Goal: Transaction & Acquisition: Purchase product/service

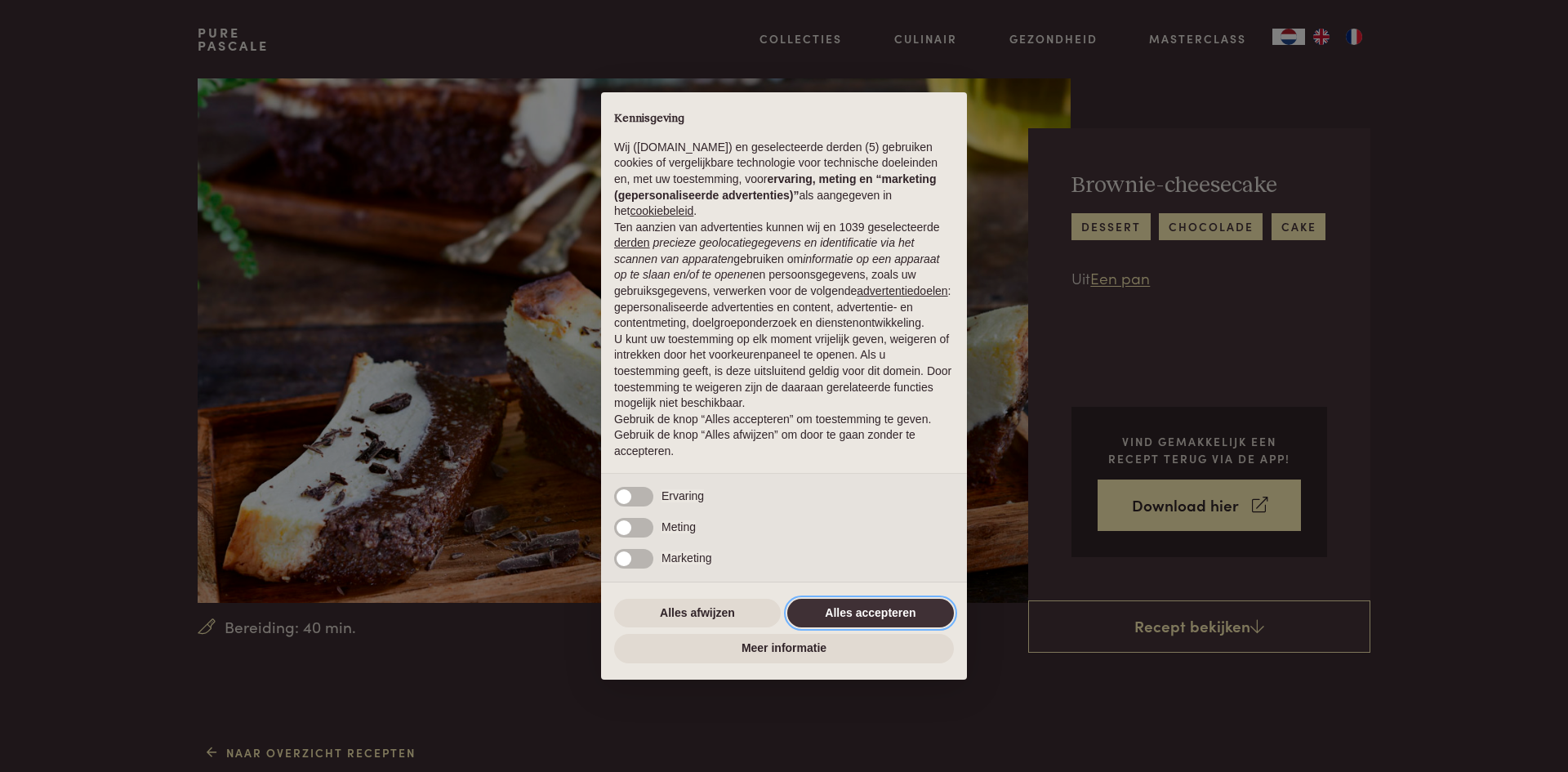
click at [875, 615] on button "Alles accepteren" at bounding box center [870, 614] width 167 height 30
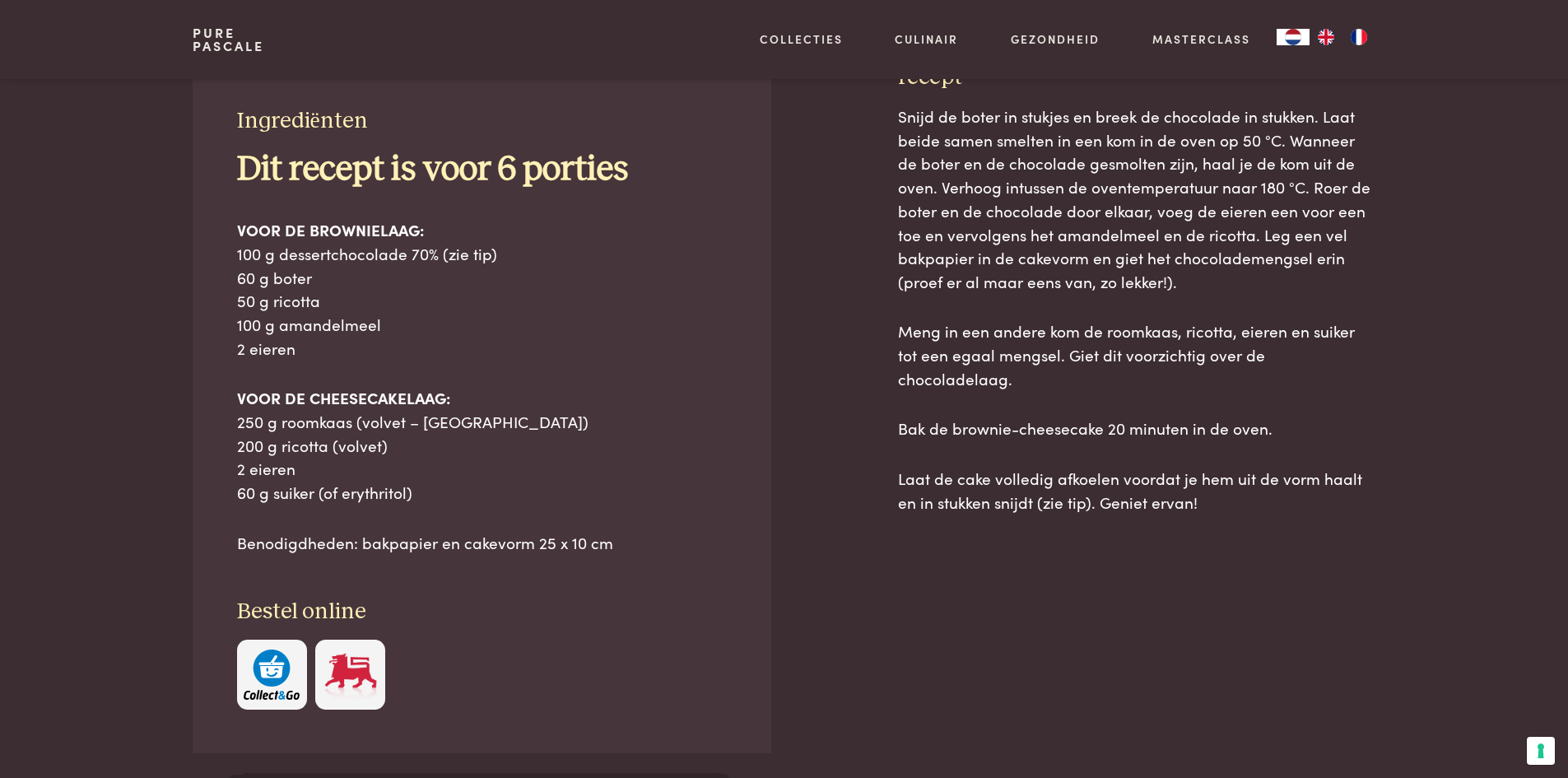
scroll to position [659, 0]
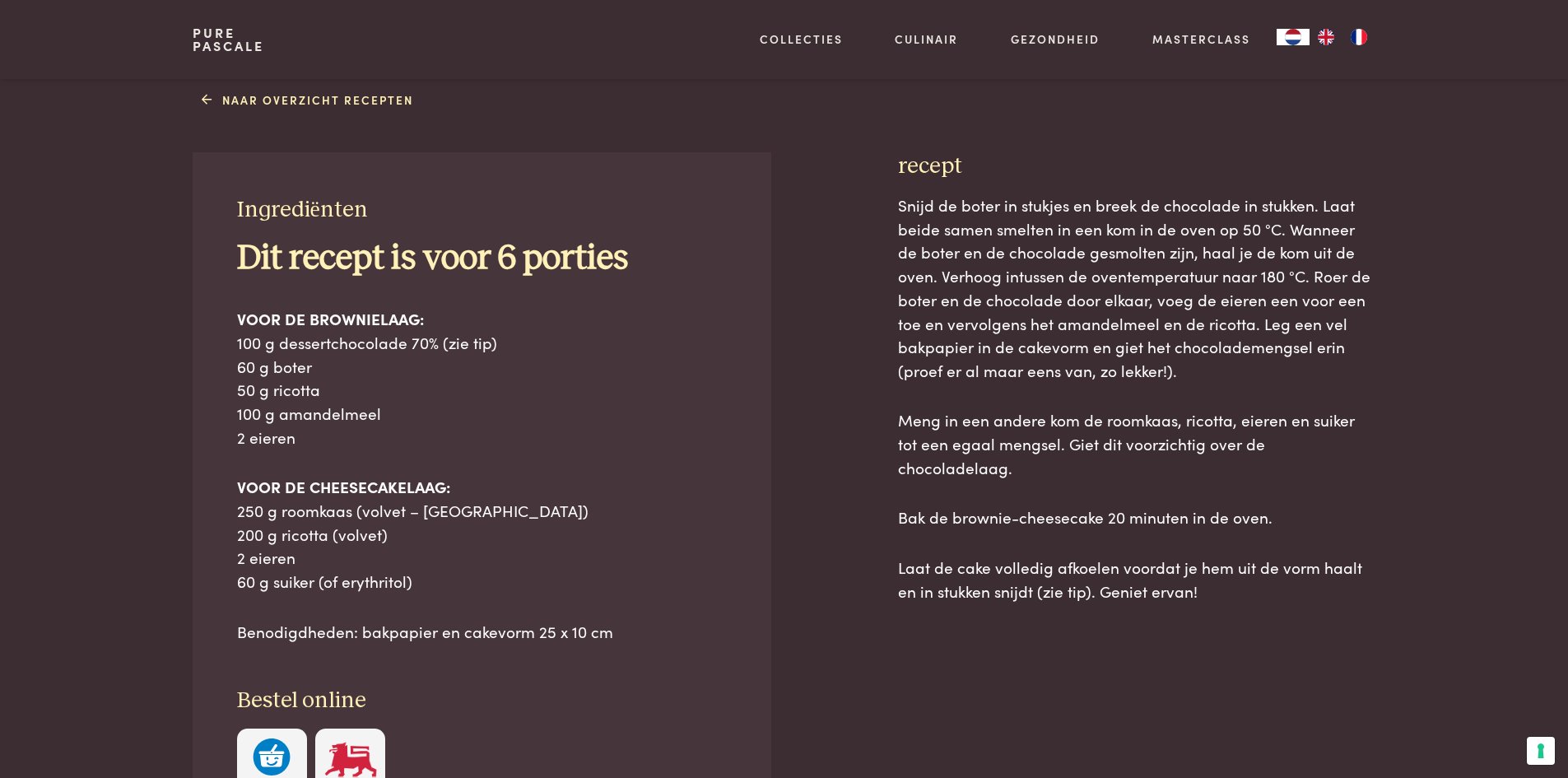
drag, startPoint x: 227, startPoint y: 335, endPoint x: 473, endPoint y: 584, distance: 350.0
click at [473, 584] on div "Ingrediënten Dit recept is voor 6 porties VOOR DE BROWNIELAAG: 100 g dessertcho…" at bounding box center [481, 496] width 577 height 690
copy div "100 g dessertchocolade 70% (zie tip) 60 g boter 50 g ricotta 100 g amandelmeel …"
drag, startPoint x: 895, startPoint y: 199, endPoint x: 1269, endPoint y: 589, distance: 540.3
click at [1269, 589] on div "Ingrediënten Dit recept is voor 6 porties VOOR DE BROWNIELAAG: 100 g dessertcho…" at bounding box center [784, 553] width 1182 height 801
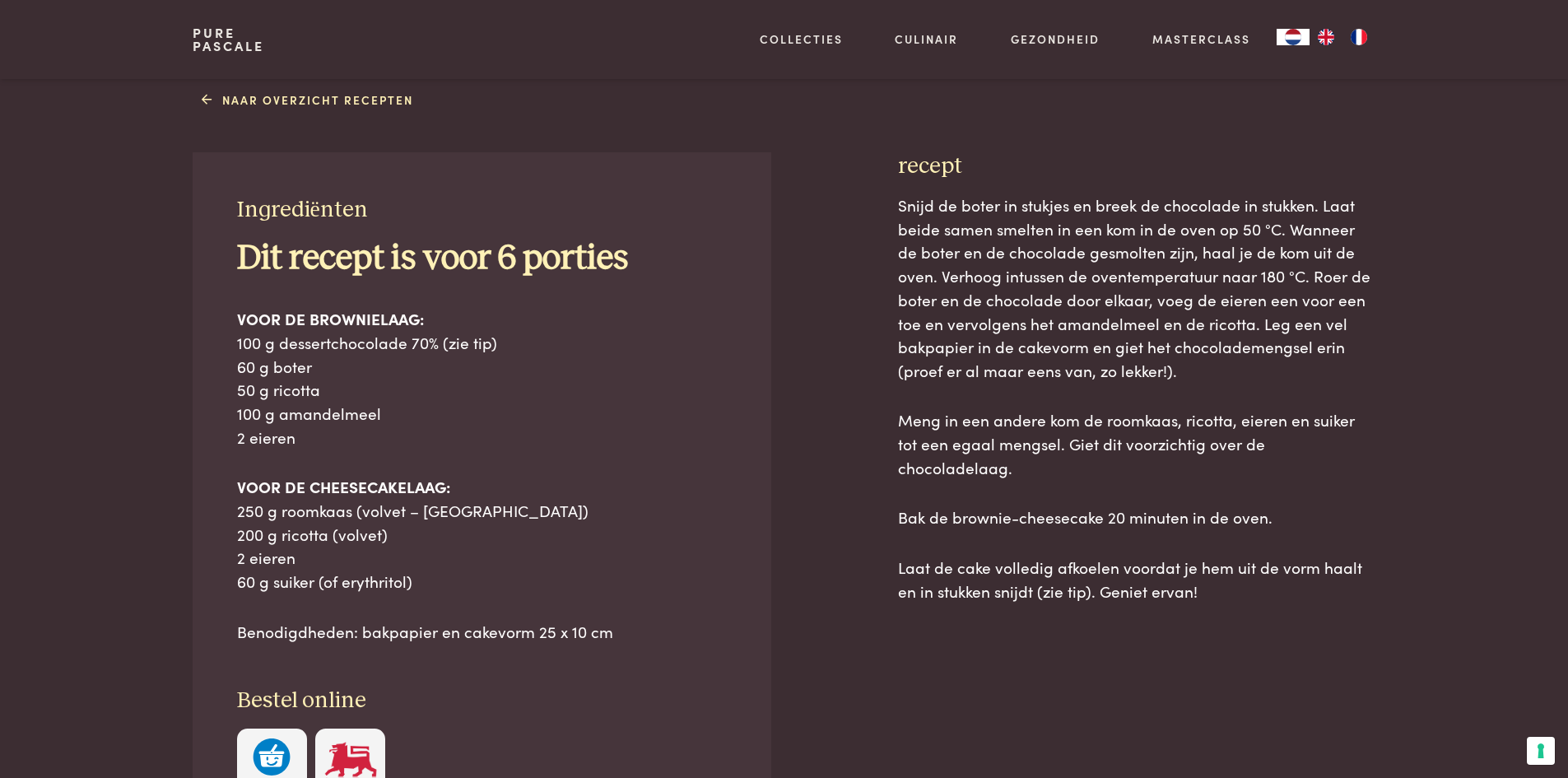
copy div "Snijd de boter in stukjes en breek de chocolade in stukken. Laat beide samen sm…"
click at [1365, 38] on img "FR" at bounding box center [1359, 37] width 19 height 16
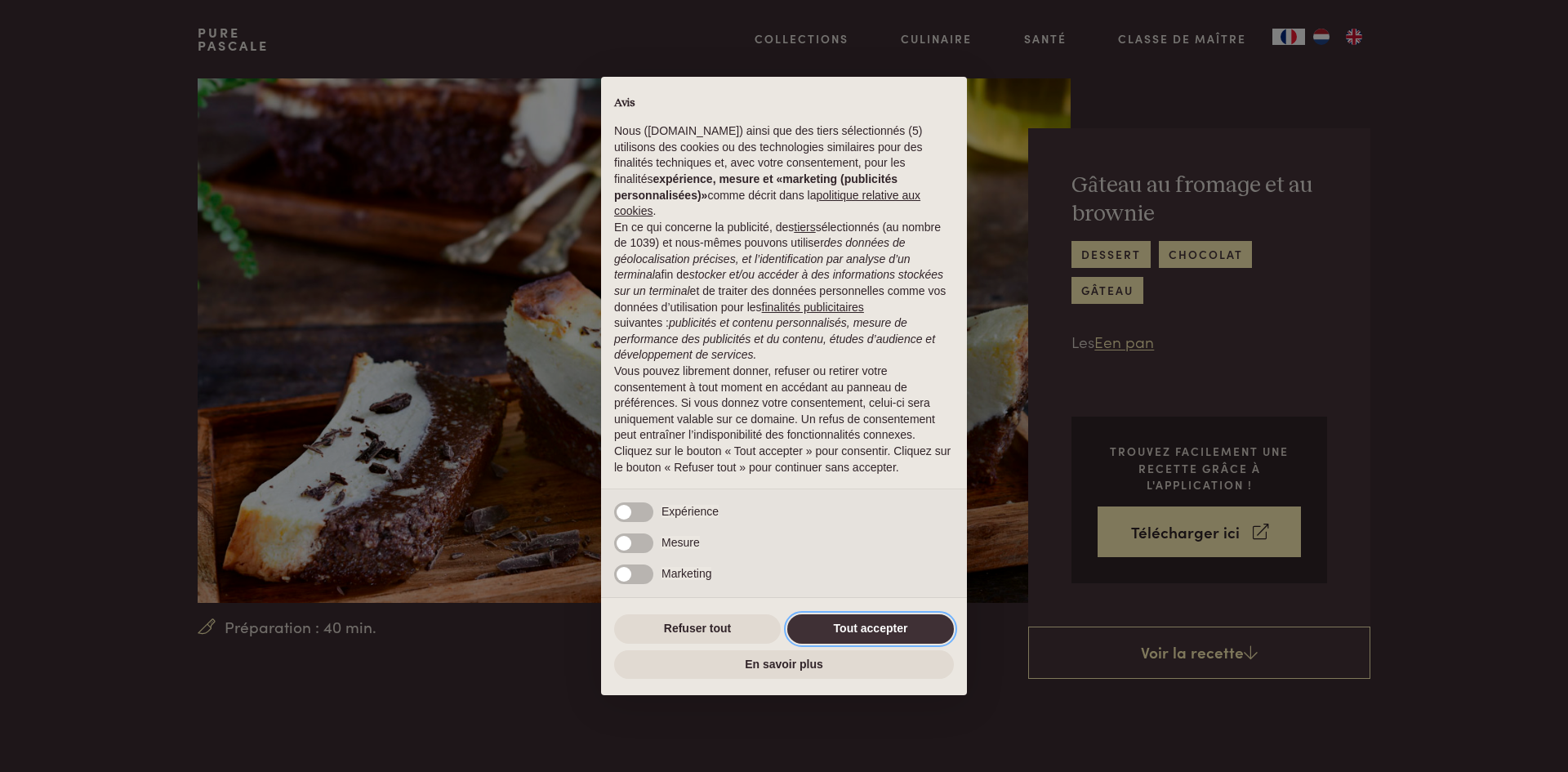
click at [869, 629] on button "Tout accepter" at bounding box center [870, 629] width 167 height 30
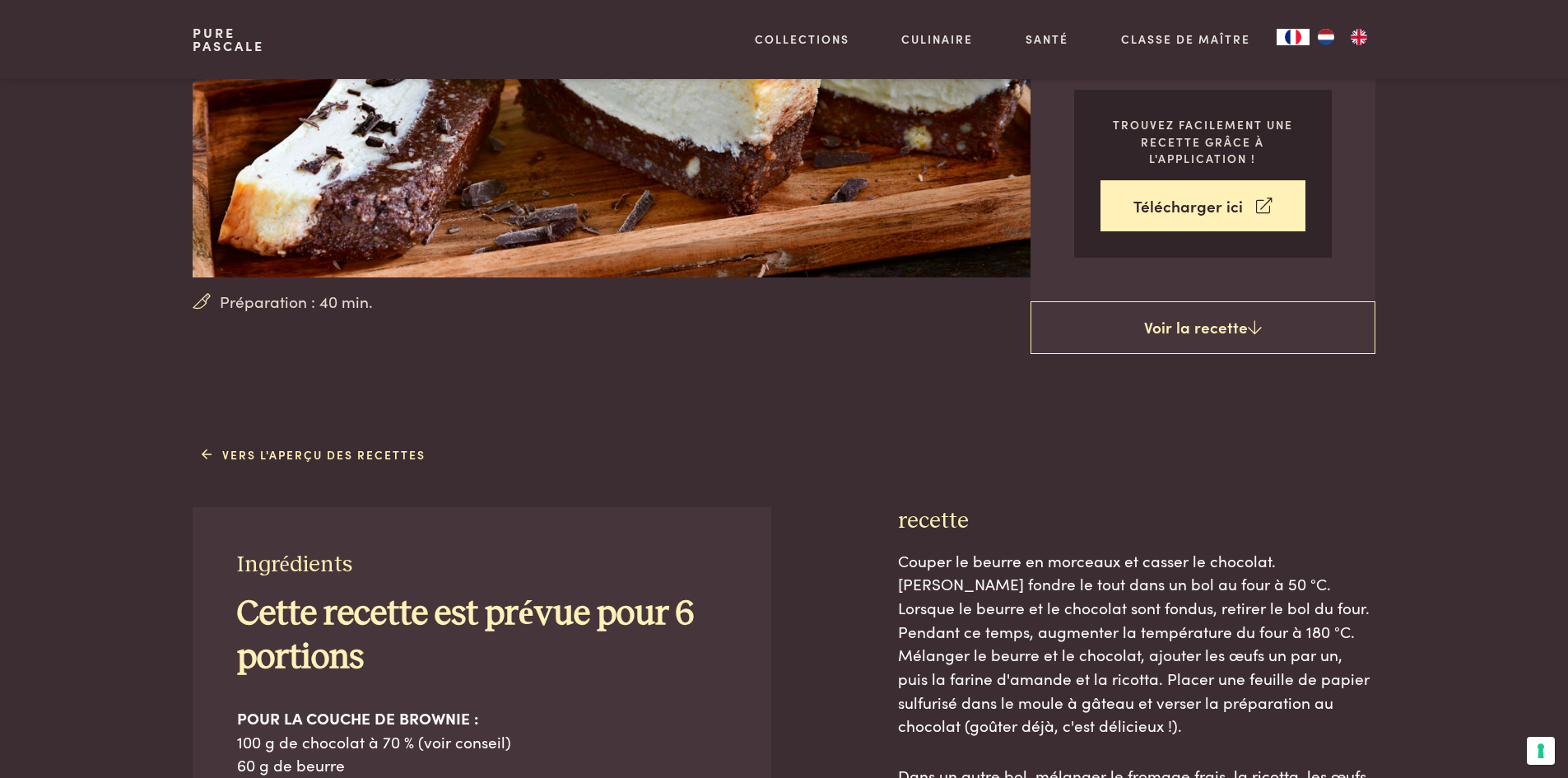
scroll to position [247, 0]
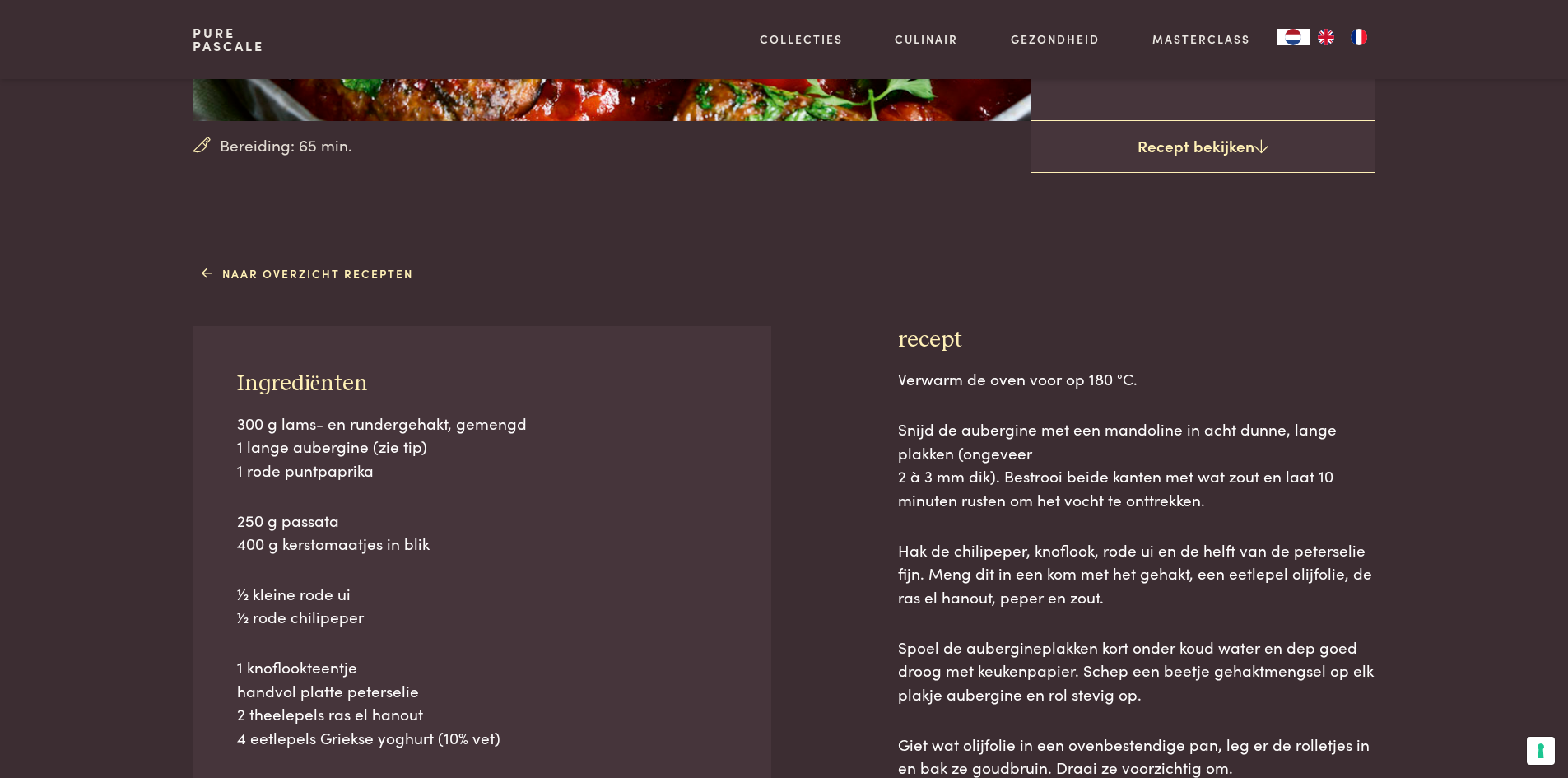
scroll to position [494, 0]
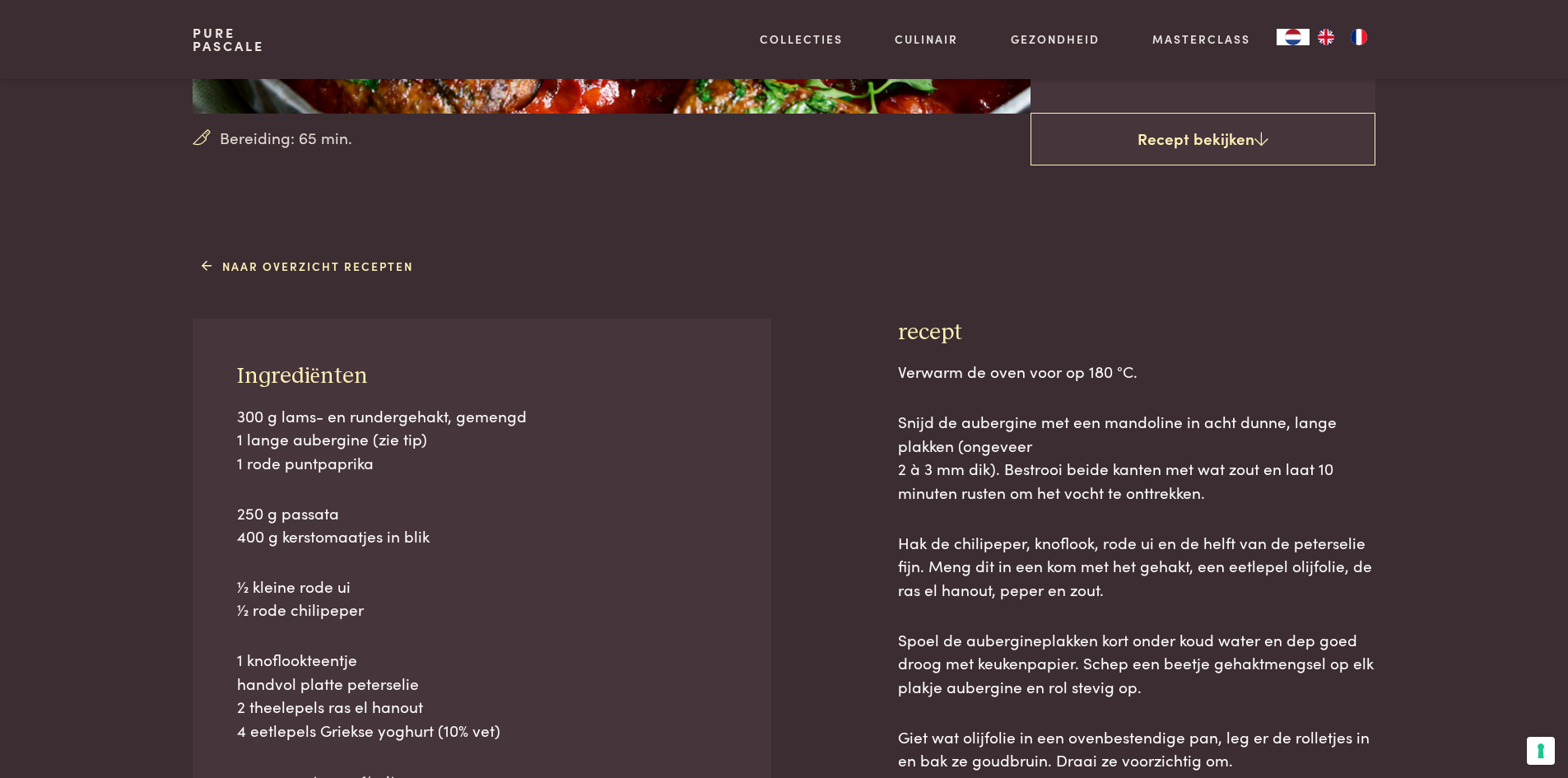
click at [1361, 35] on img "FR" at bounding box center [1359, 37] width 19 height 16
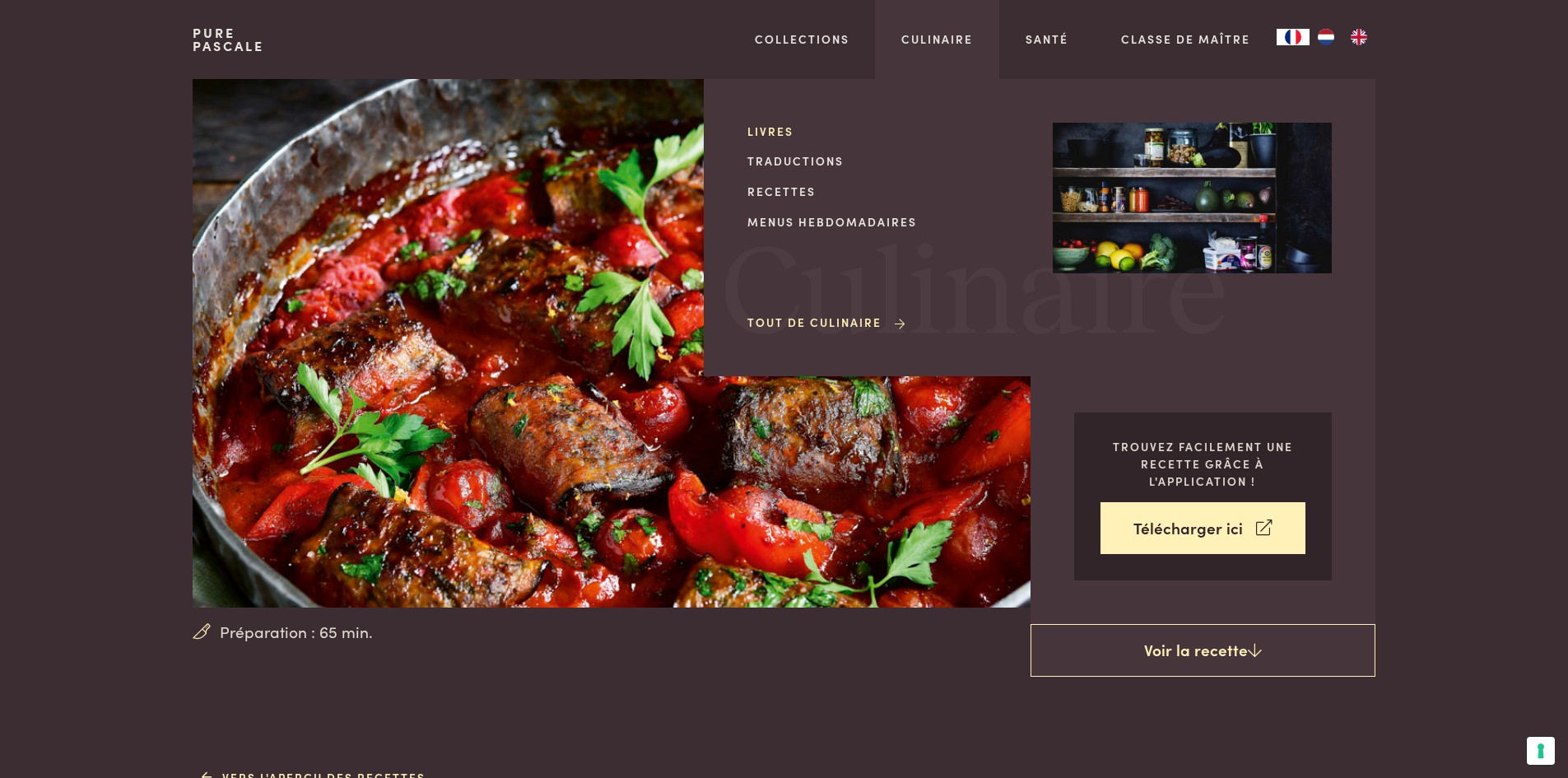
click at [777, 131] on link "Livres" at bounding box center [887, 132] width 280 height 17
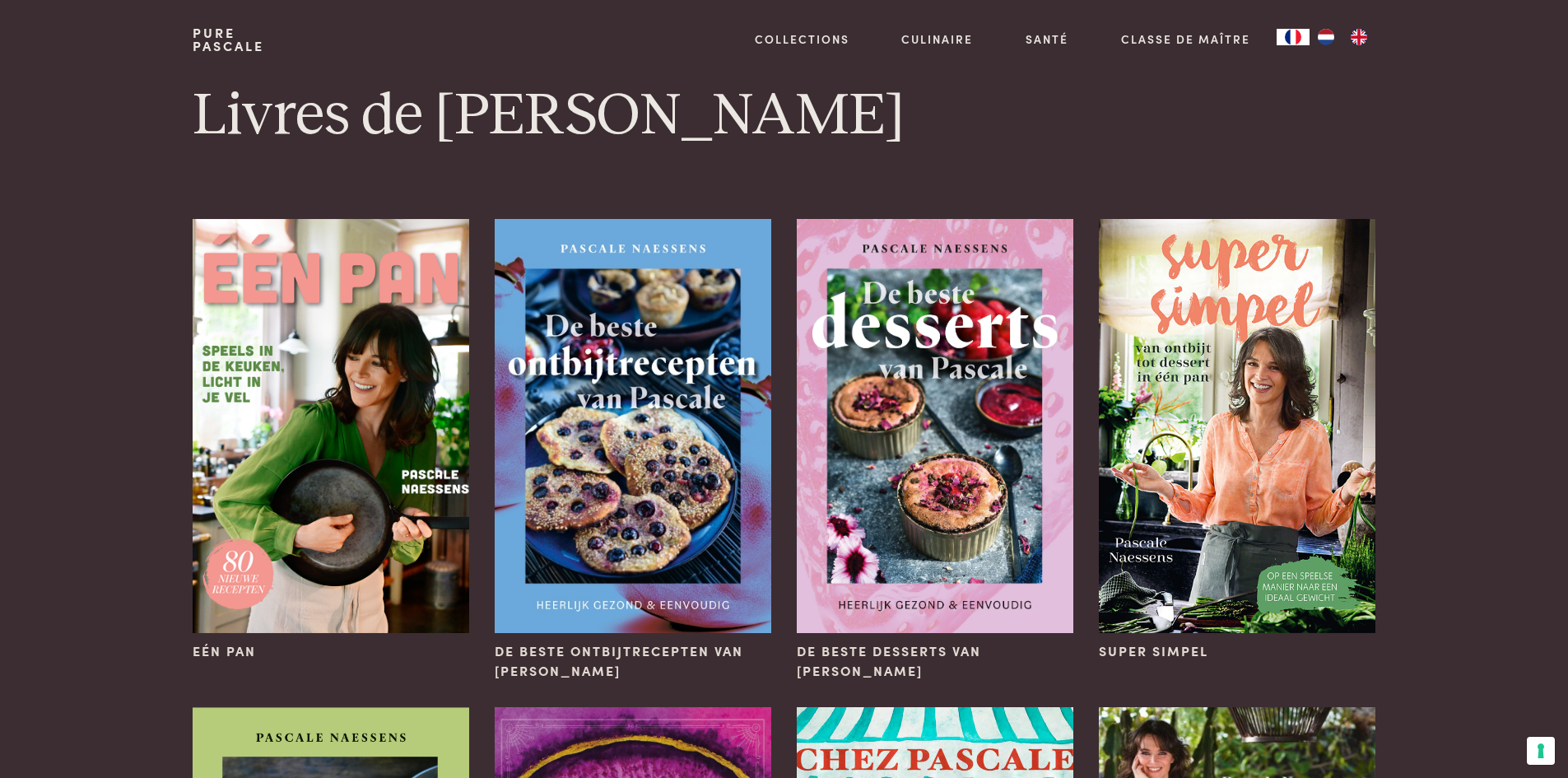
scroll to position [82, 0]
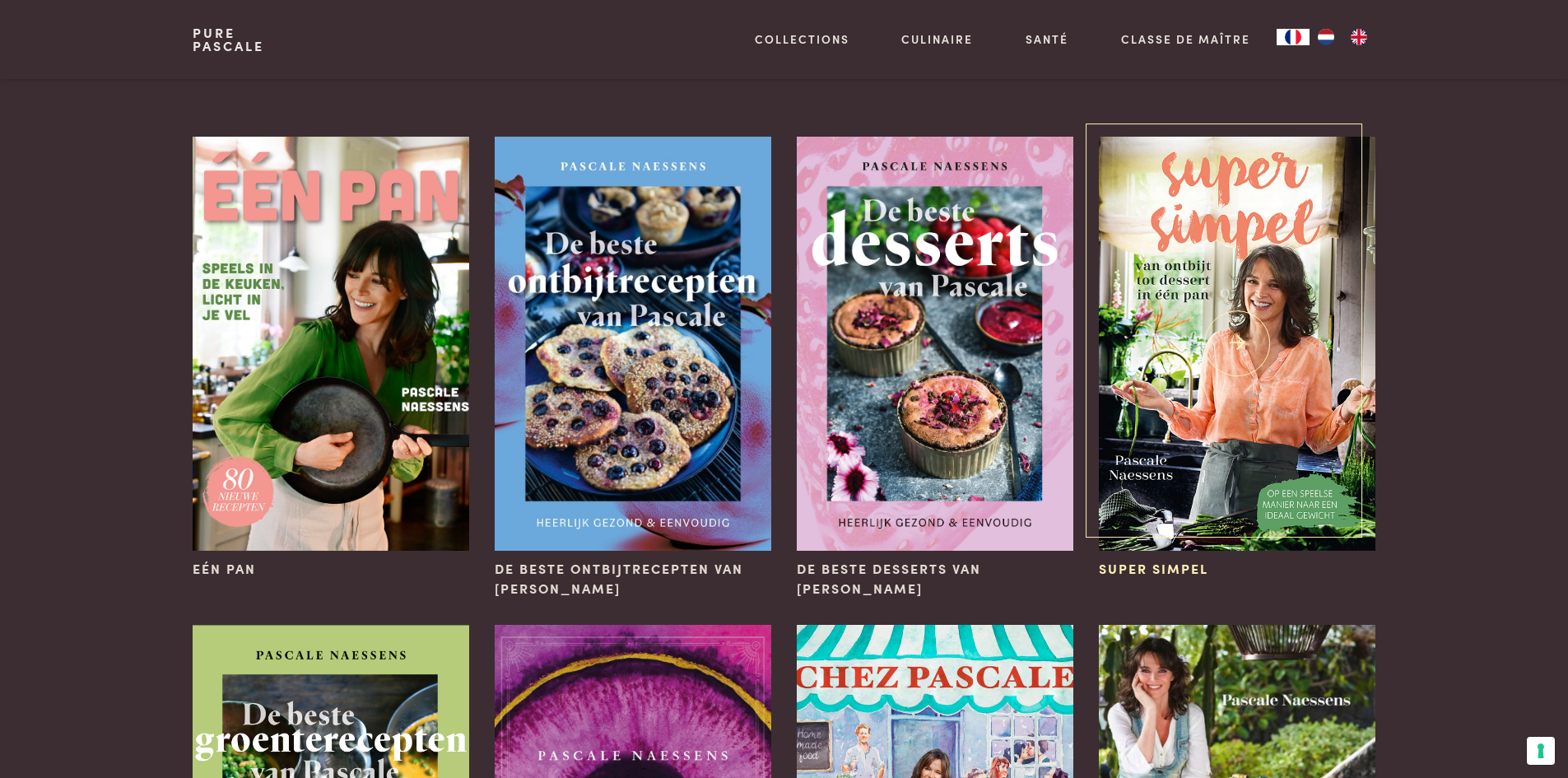
click at [1235, 318] on img at bounding box center [1236, 344] width 276 height 414
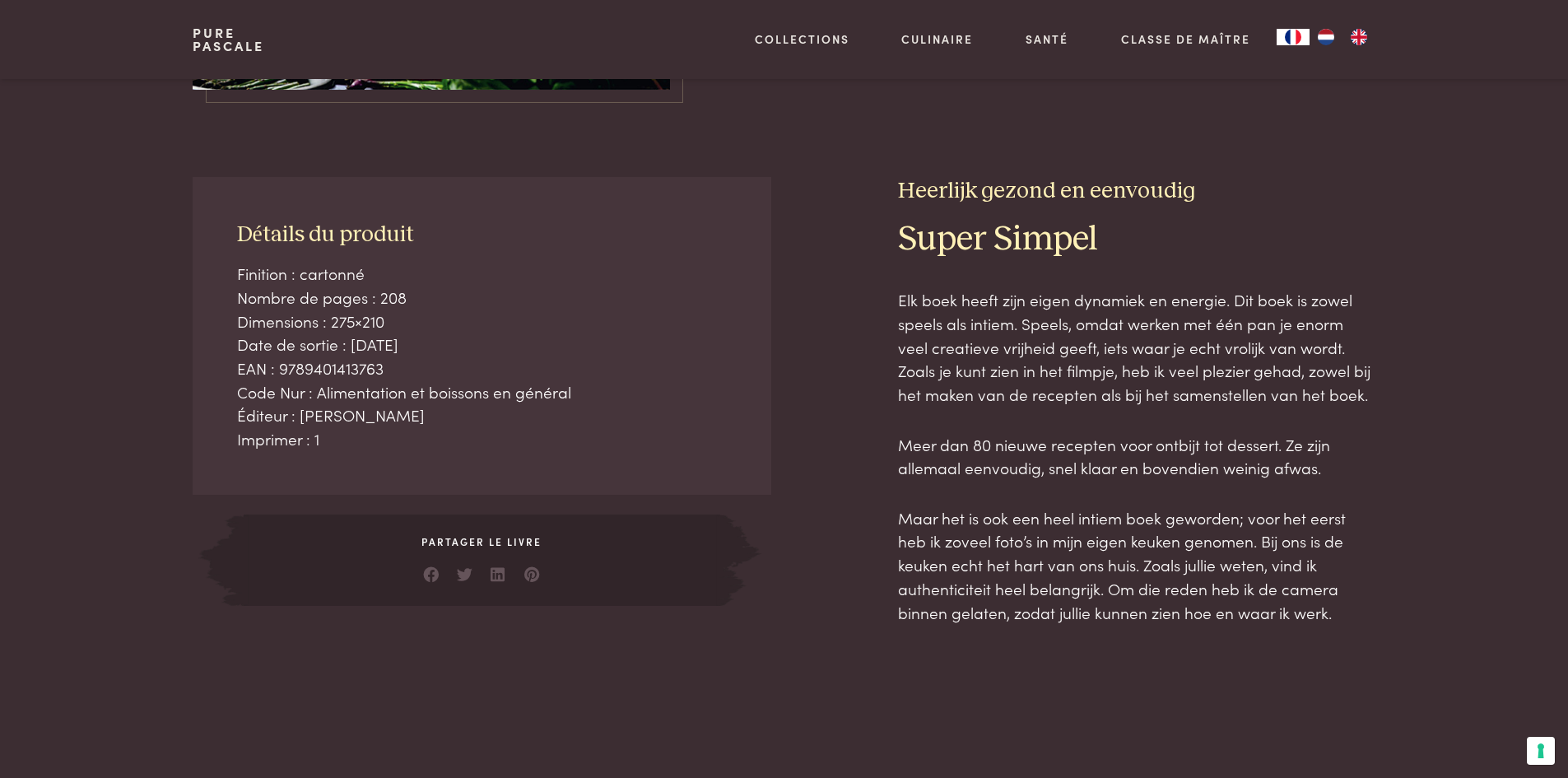
scroll to position [577, 0]
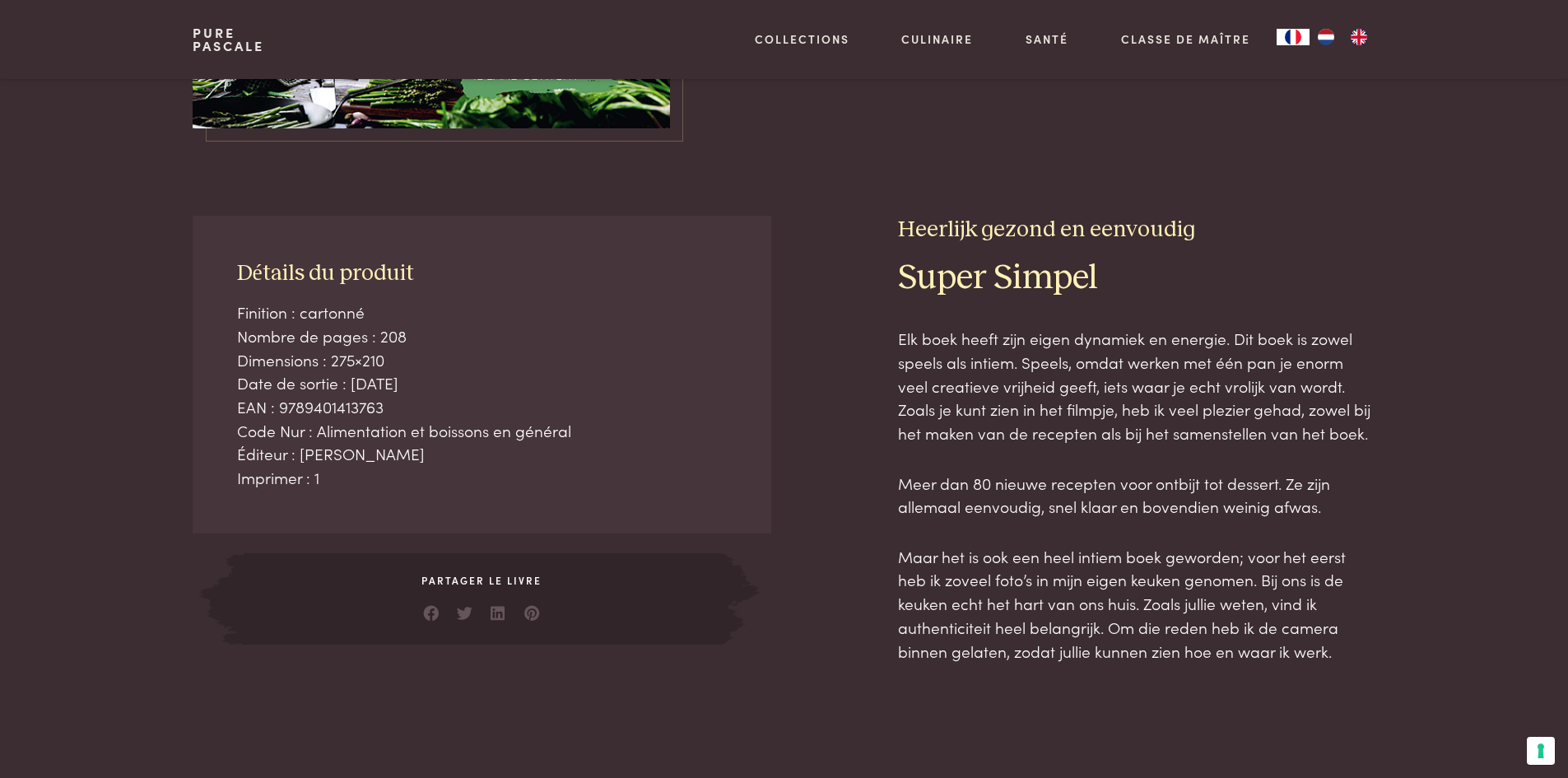
click at [1290, 39] on img "FR" at bounding box center [1293, 37] width 19 height 16
click at [1320, 35] on img "NL" at bounding box center [1326, 37] width 19 height 16
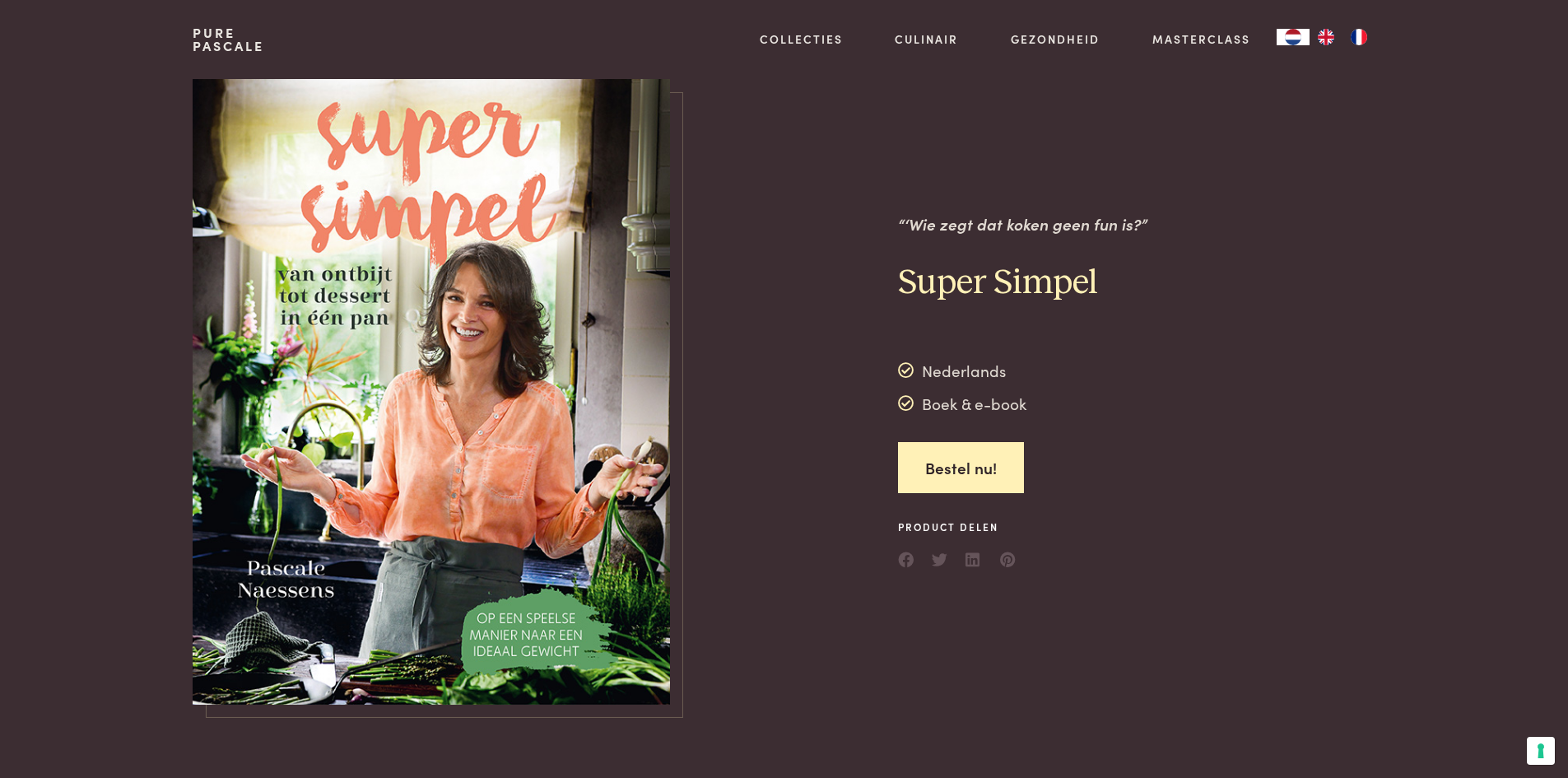
click at [1370, 31] on link "FR" at bounding box center [1359, 37] width 33 height 16
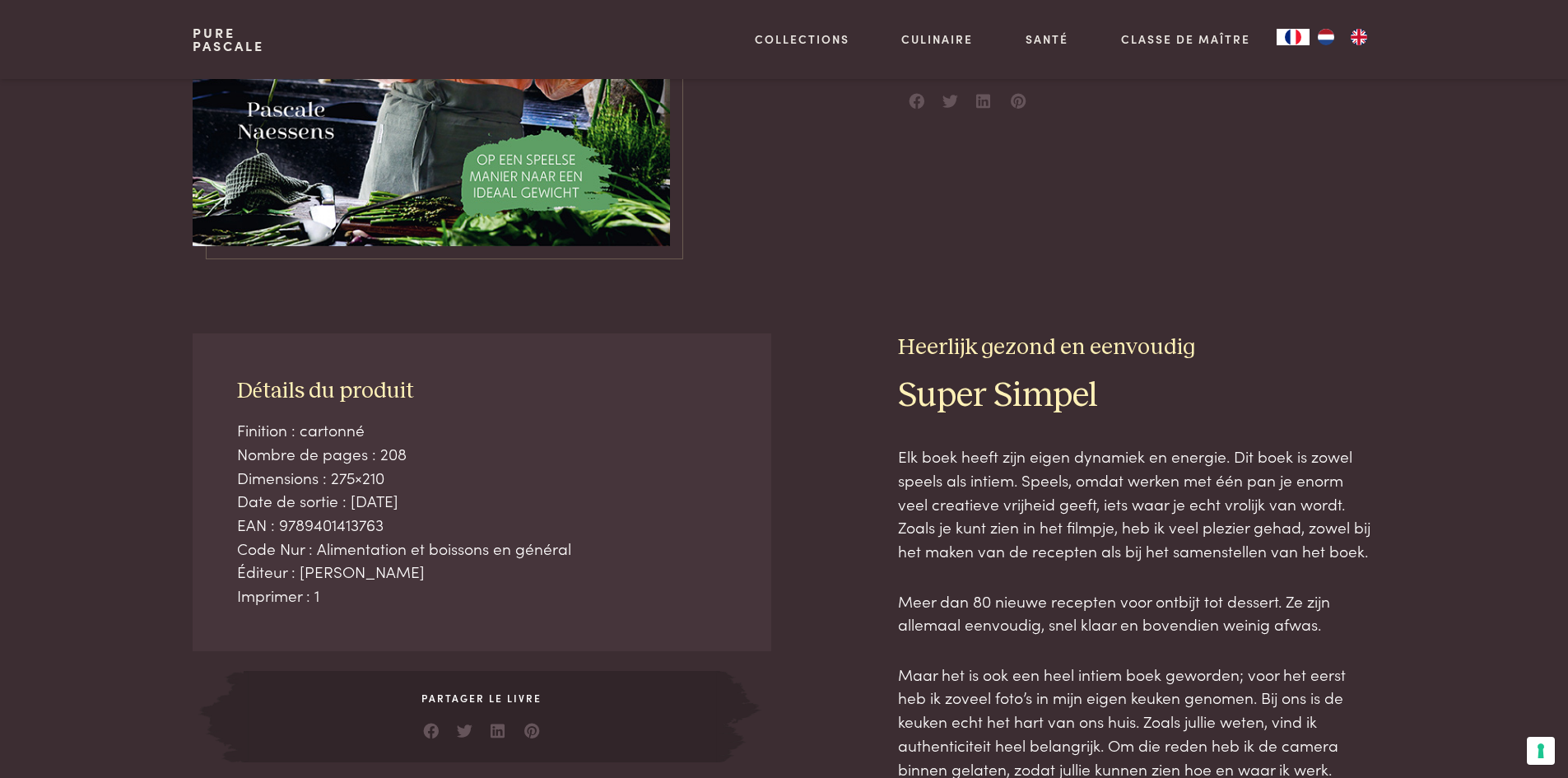
scroll to position [494, 0]
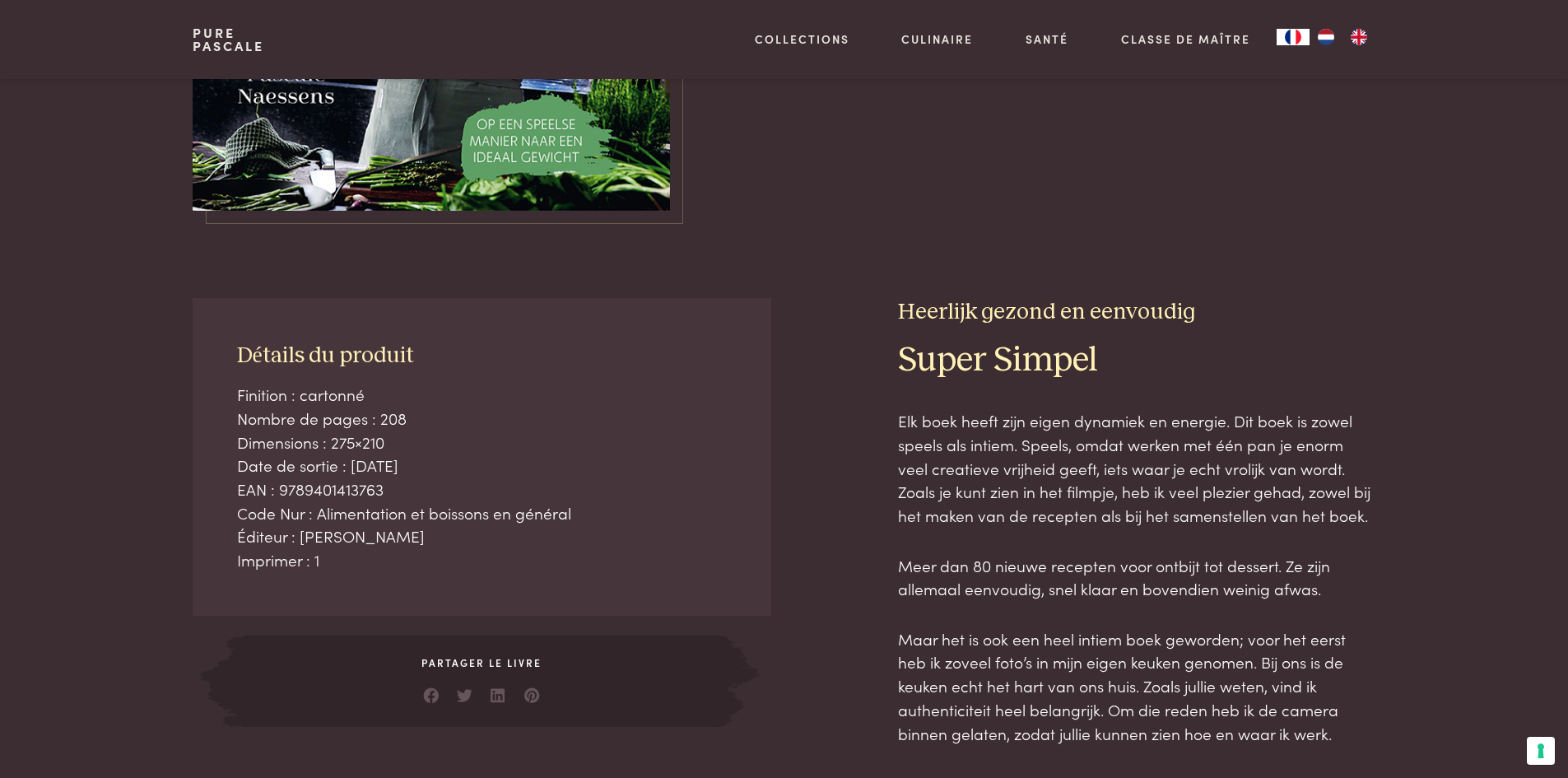
click at [1322, 36] on img "NL" at bounding box center [1326, 37] width 19 height 16
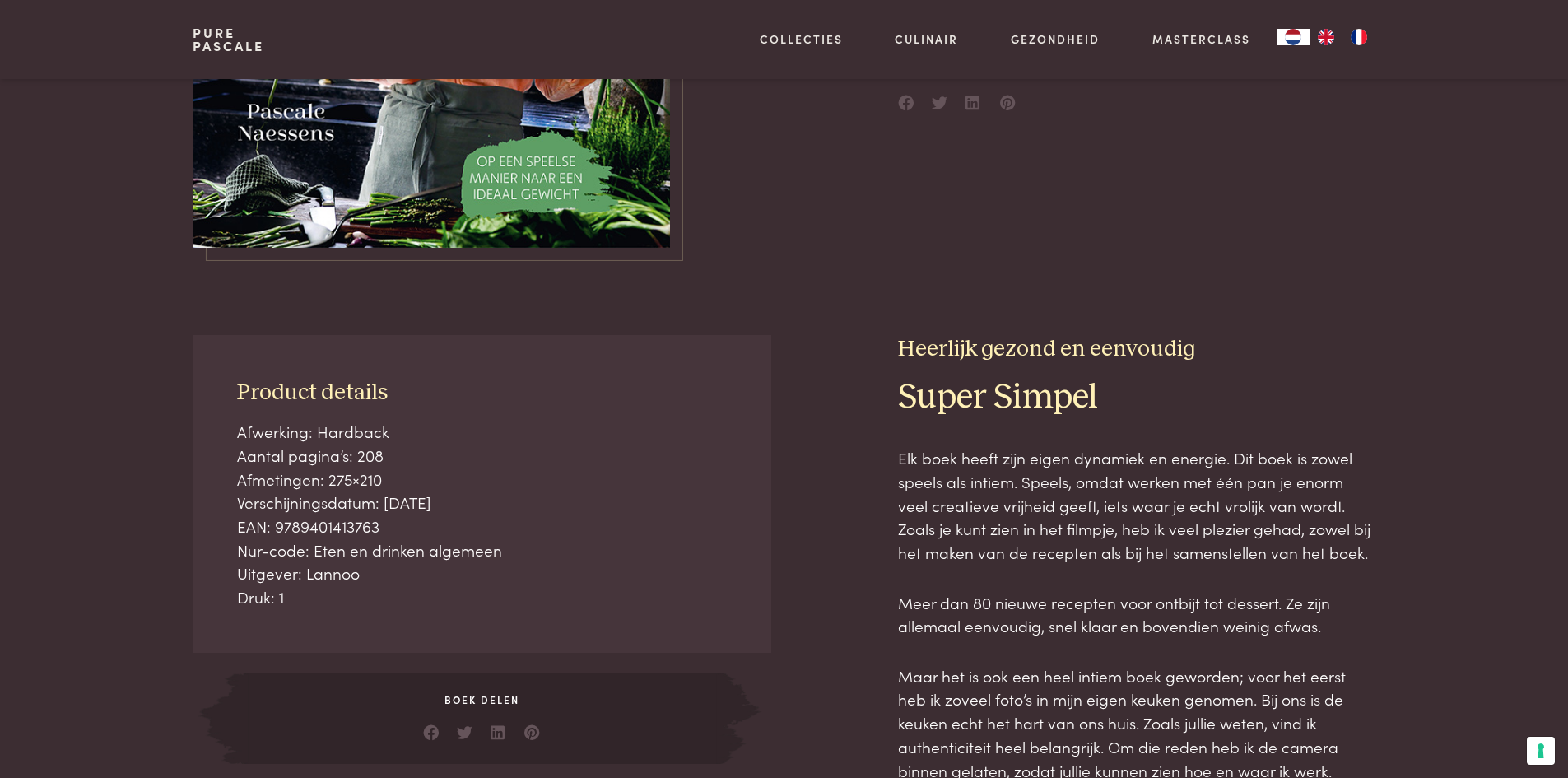
scroll to position [412, 0]
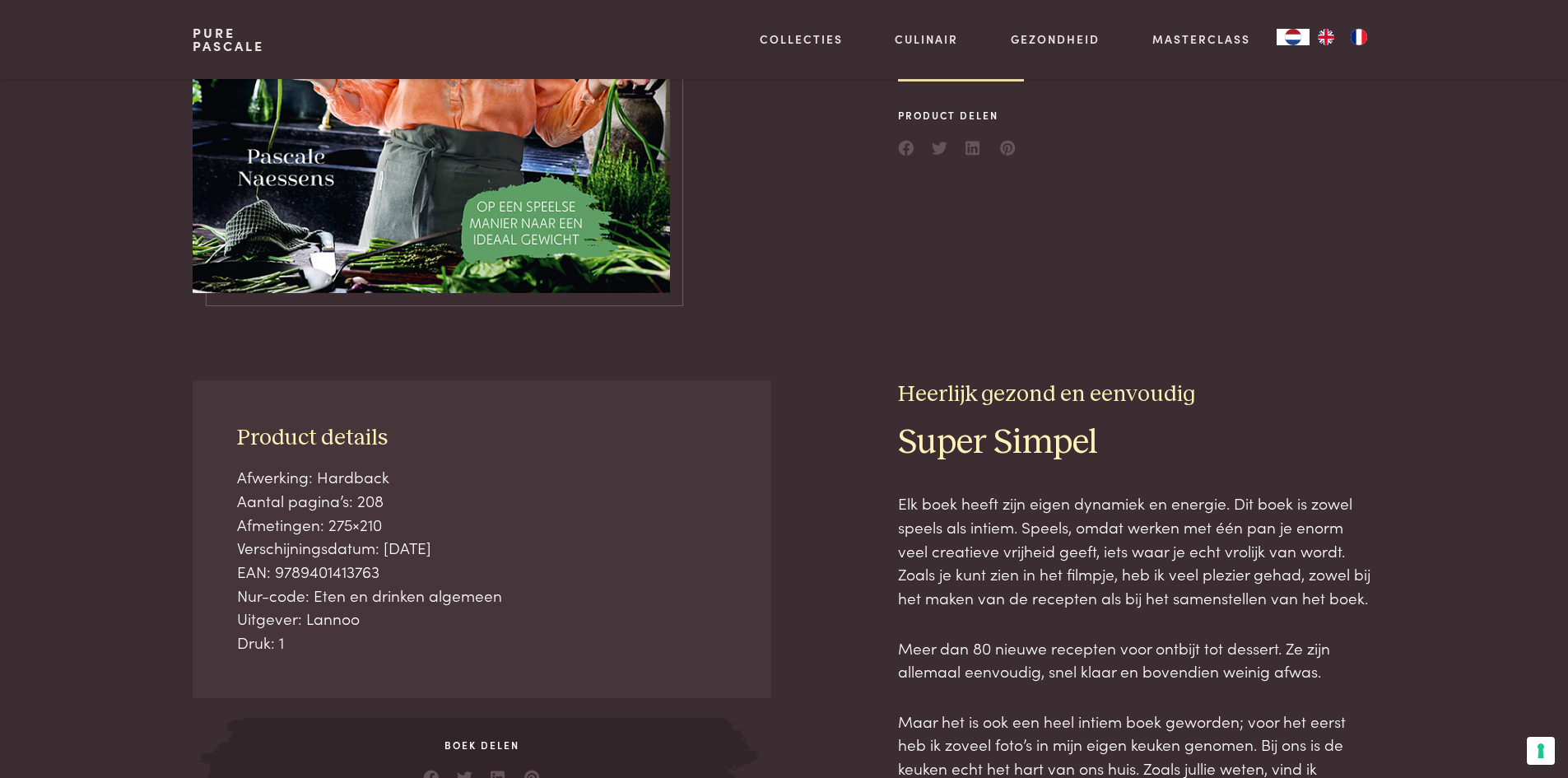
click at [1360, 34] on img "FR" at bounding box center [1359, 37] width 19 height 16
